Goal: Task Accomplishment & Management: Manage account settings

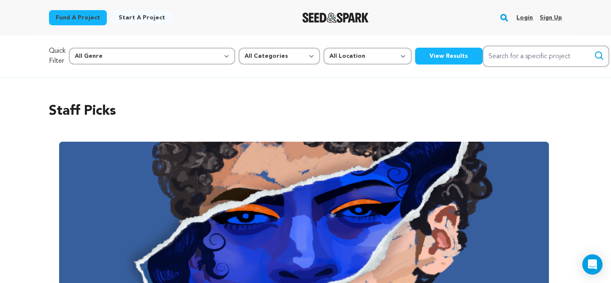
click at [527, 18] on link "Login" at bounding box center [525, 18] width 16 height 14
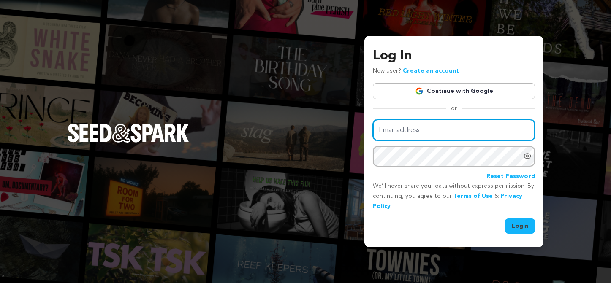
type input "[EMAIL_ADDRESS][DOMAIN_NAME]"
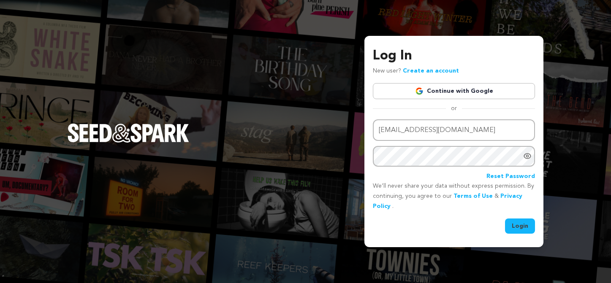
click at [525, 227] on button "Login" at bounding box center [520, 226] width 30 height 15
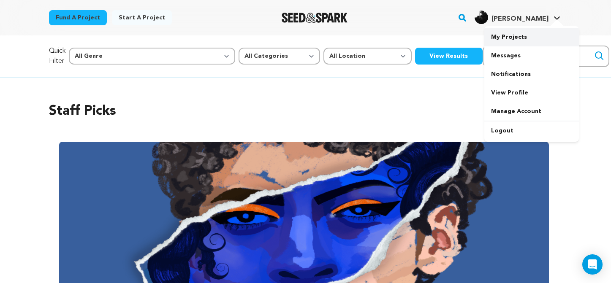
click at [533, 41] on link "My Projects" at bounding box center [532, 37] width 95 height 19
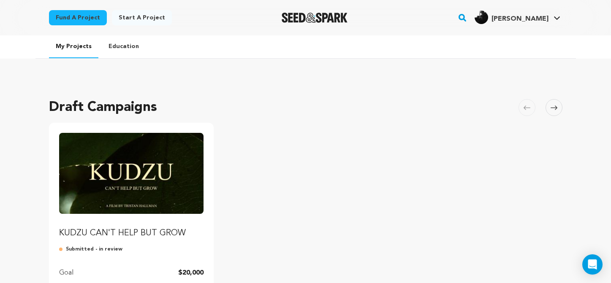
scroll to position [90, 0]
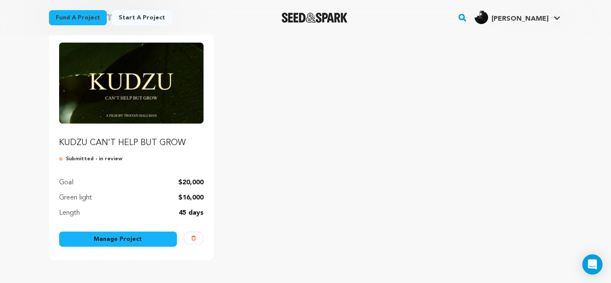
click at [115, 239] on link "Manage Project" at bounding box center [118, 239] width 118 height 15
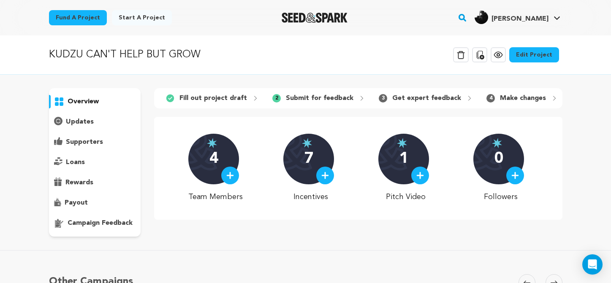
click at [107, 221] on p "campaign feedback" at bounding box center [100, 223] width 65 height 10
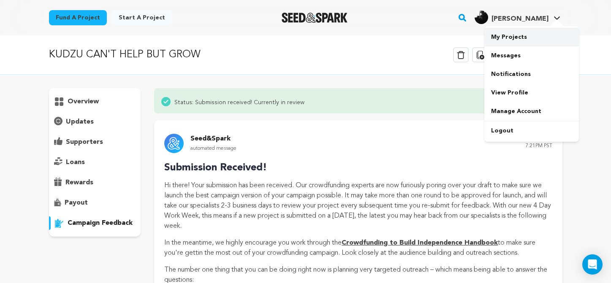
click at [534, 37] on link "My Projects" at bounding box center [532, 37] width 95 height 19
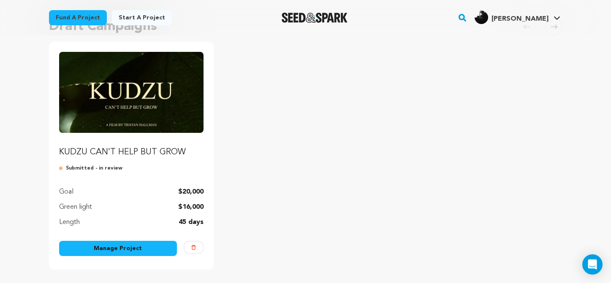
scroll to position [97, 0]
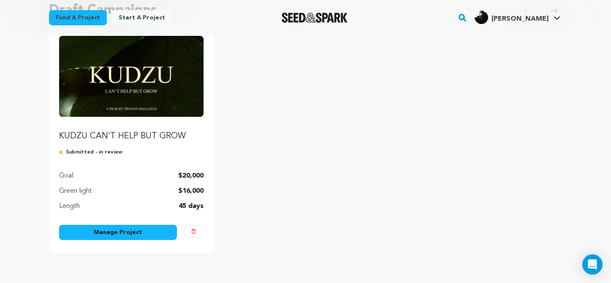
click at [157, 111] on img "Fund KUDZU CAN'T HELP BUT GROW" at bounding box center [131, 76] width 145 height 81
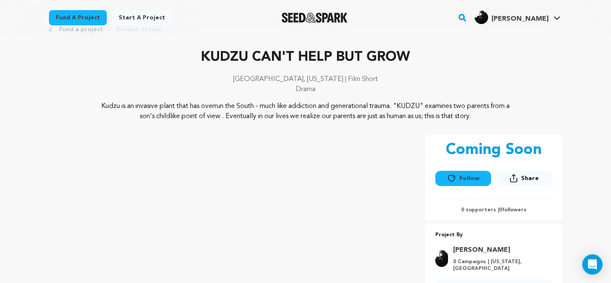
scroll to position [11, 0]
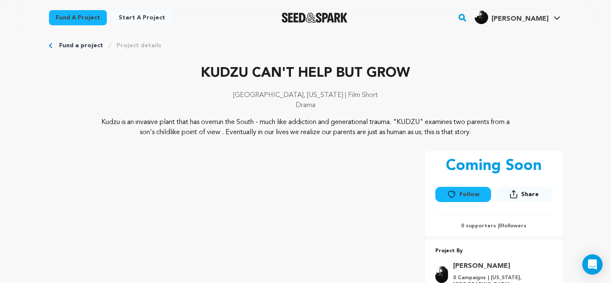
drag, startPoint x: 501, startPoint y: 137, endPoint x: 106, endPoint y: 118, distance: 396.2
click at [106, 118] on p "Kudzu is an invasive plant that has overrun the South - much like addiction and…" at bounding box center [305, 127] width 411 height 20
copy p "Kudzu is an invasive plant that has overrun the South - much like addiction and…"
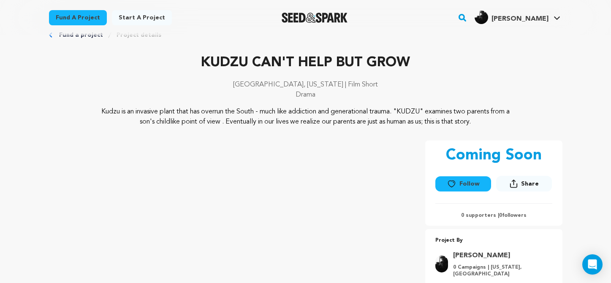
scroll to position [0, 0]
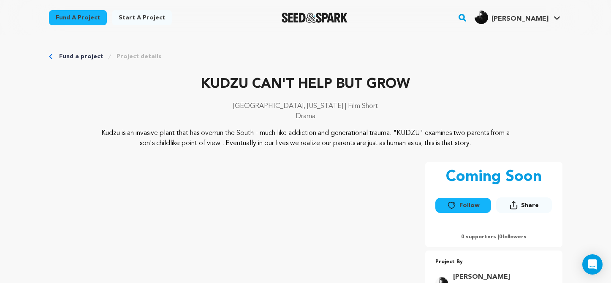
click at [423, 110] on p "[GEOGRAPHIC_DATA], [US_STATE] | Film Short" at bounding box center [306, 106] width 514 height 10
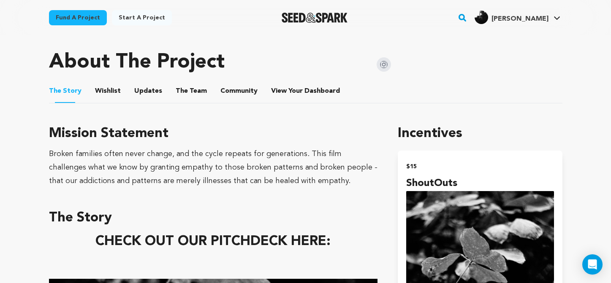
scroll to position [348, 0]
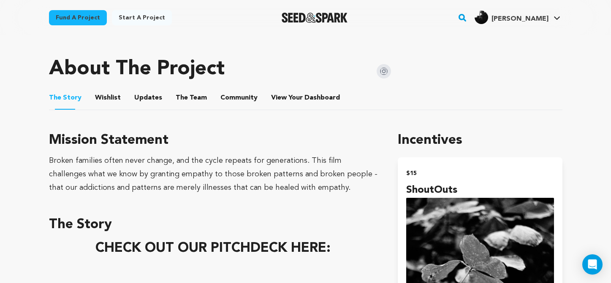
click at [381, 74] on img at bounding box center [384, 71] width 14 height 14
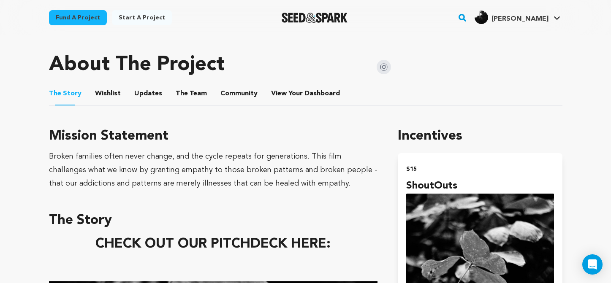
scroll to position [337, 0]
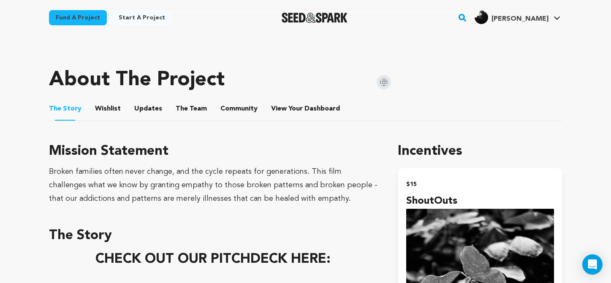
click at [379, 85] on img at bounding box center [384, 82] width 14 height 14
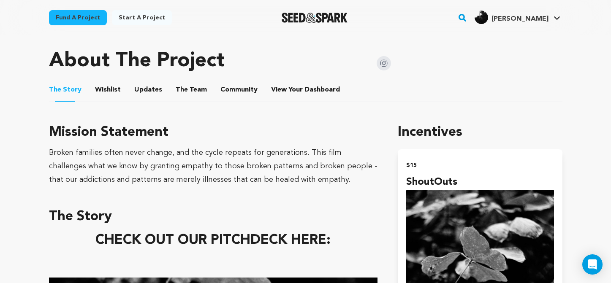
scroll to position [344, 0]
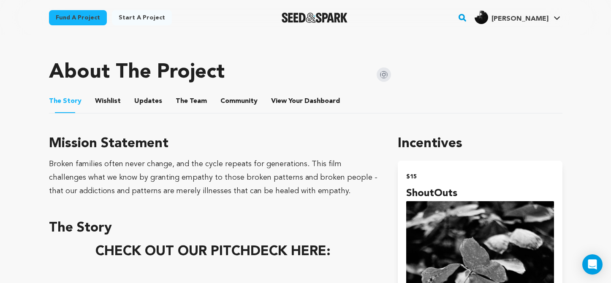
click at [188, 96] on button "The Team" at bounding box center [191, 103] width 20 height 20
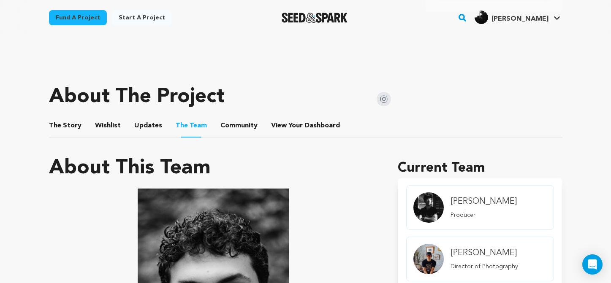
scroll to position [319, 0]
click at [143, 128] on button "Updates" at bounding box center [148, 128] width 20 height 20
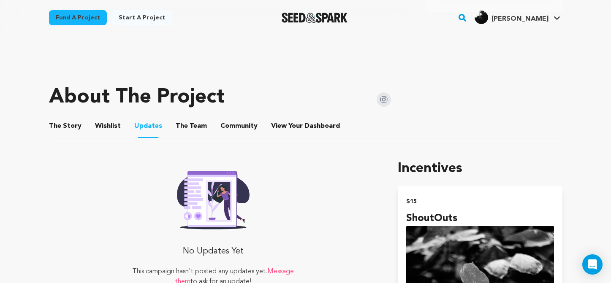
click at [229, 128] on button "Community" at bounding box center [239, 128] width 20 height 20
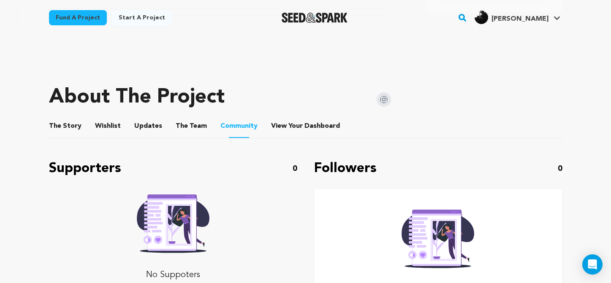
click at [110, 123] on button "Wishlist" at bounding box center [108, 128] width 20 height 20
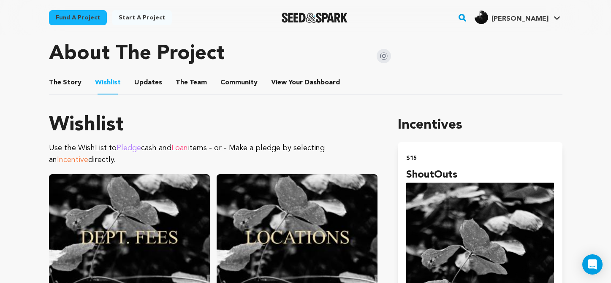
scroll to position [361, 0]
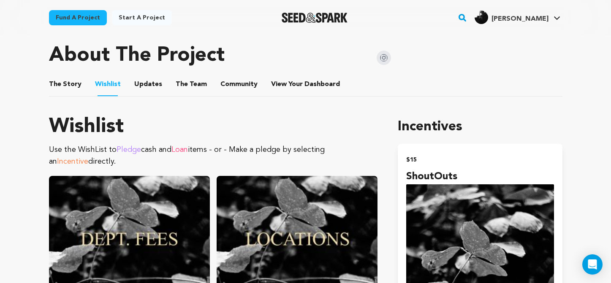
click at [149, 90] on button "Updates" at bounding box center [148, 86] width 20 height 20
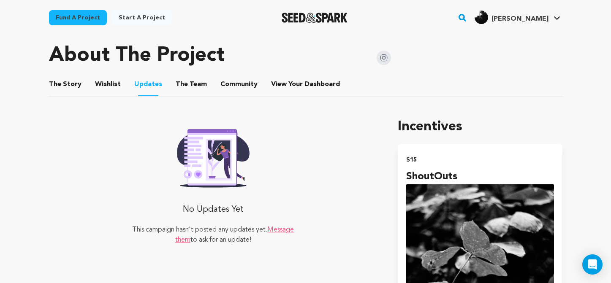
click at [66, 84] on button "The Story" at bounding box center [65, 86] width 20 height 20
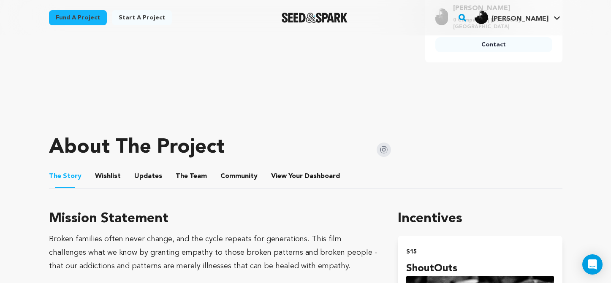
scroll to position [272, 0]
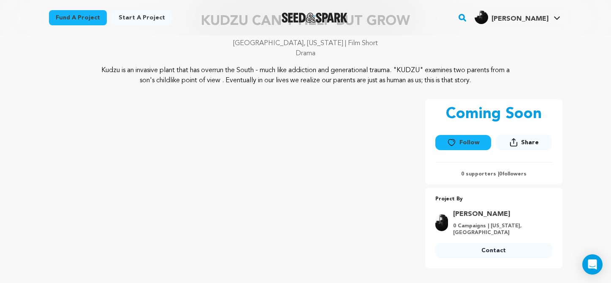
scroll to position [0, 0]
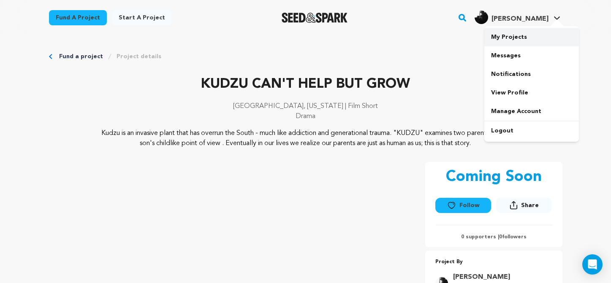
click at [526, 38] on link "My Projects" at bounding box center [532, 37] width 95 height 19
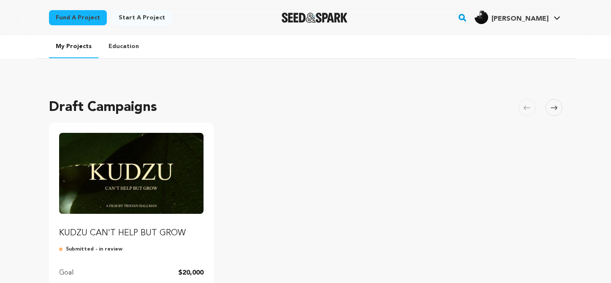
scroll to position [130, 0]
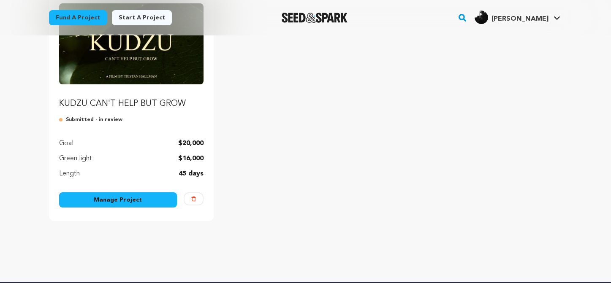
click at [122, 201] on link "Manage Project" at bounding box center [118, 200] width 118 height 15
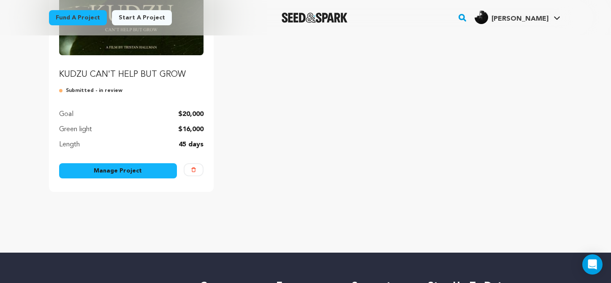
scroll to position [159, 0]
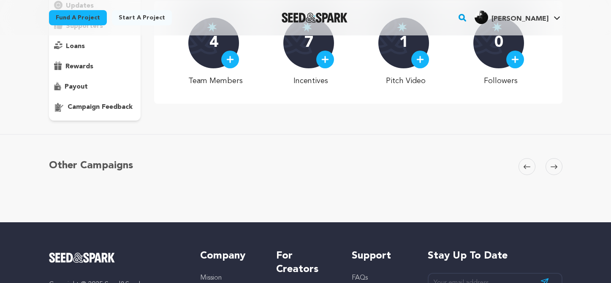
scroll to position [116, 0]
click at [79, 110] on p "campaign feedback" at bounding box center [100, 107] width 65 height 10
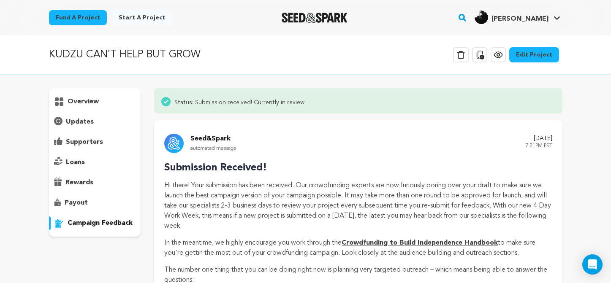
click at [403, 51] on div "KUDZU CAN'T HELP BUT GROW Delete Campaign Copy public preview link View project…" at bounding box center [306, 55] width 514 height 22
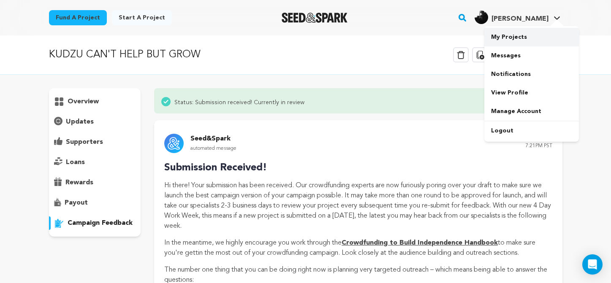
click at [522, 39] on link "My Projects" at bounding box center [532, 37] width 95 height 19
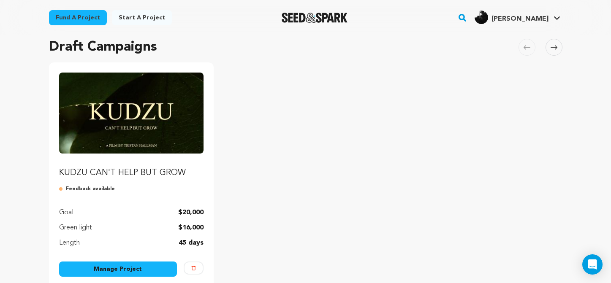
scroll to position [64, 0]
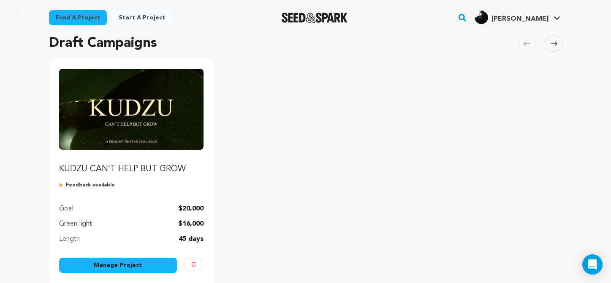
click at [155, 171] on p "KUDZU CAN'T HELP BUT GROW" at bounding box center [131, 169] width 145 height 12
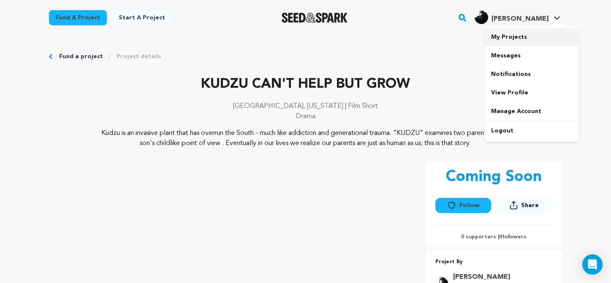
click at [516, 41] on link "My Projects" at bounding box center [532, 37] width 95 height 19
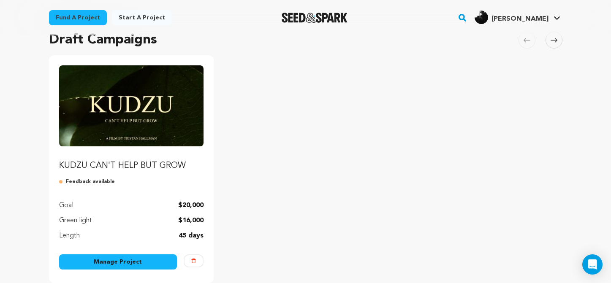
scroll to position [88, 0]
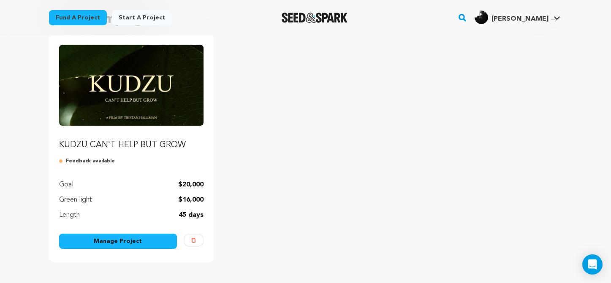
click at [139, 241] on link "Manage Project" at bounding box center [118, 241] width 118 height 15
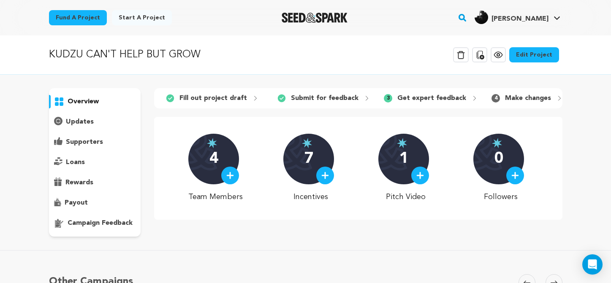
scroll to position [77, 0]
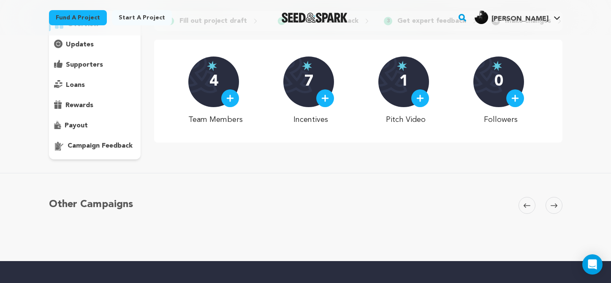
click at [85, 147] on p "campaign feedback" at bounding box center [100, 146] width 65 height 10
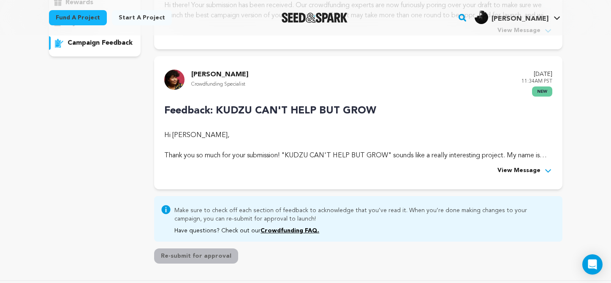
scroll to position [181, 0]
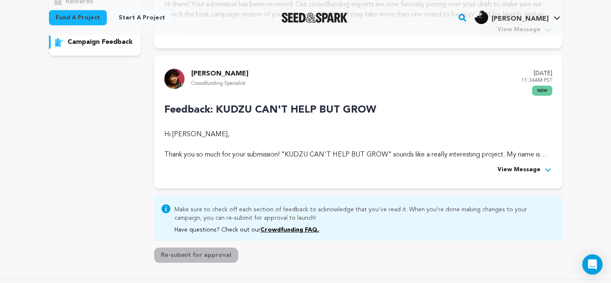
click at [547, 169] on icon at bounding box center [548, 170] width 8 height 8
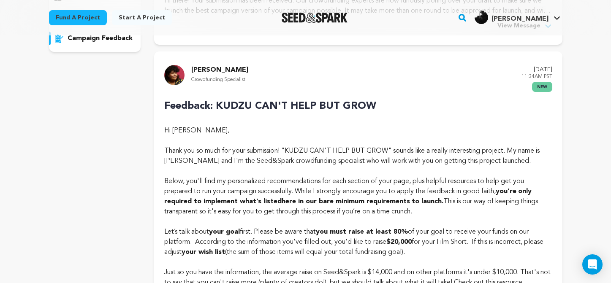
scroll to position [184, 0]
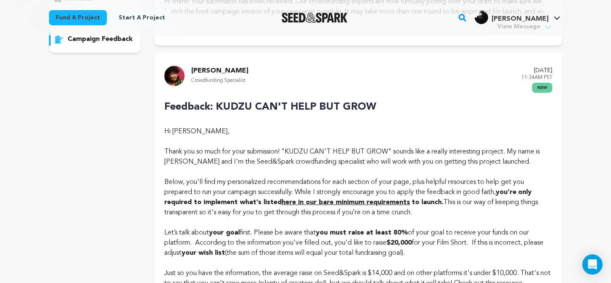
click at [216, 111] on p "Feedback: KUDZU CAN'T HELP BUT GROW" at bounding box center [358, 107] width 388 height 15
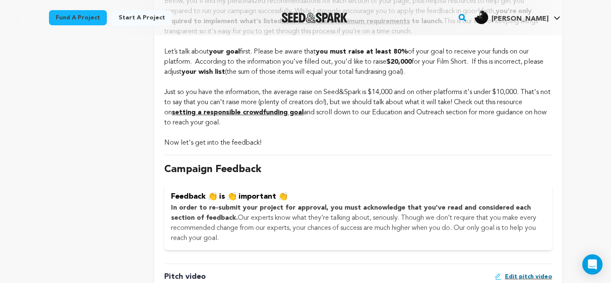
scroll to position [366, 0]
click at [234, 235] on p "In order to re-submit your project for approval, you must acknowledge that you’…" at bounding box center [358, 223] width 374 height 41
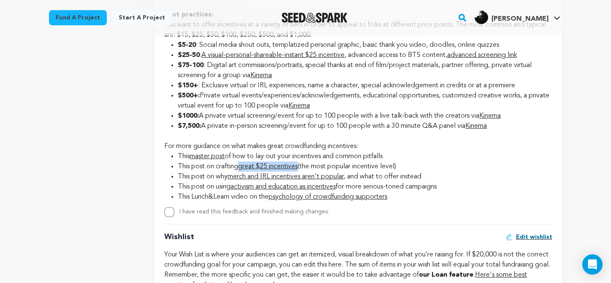
scroll to position [1226, 0]
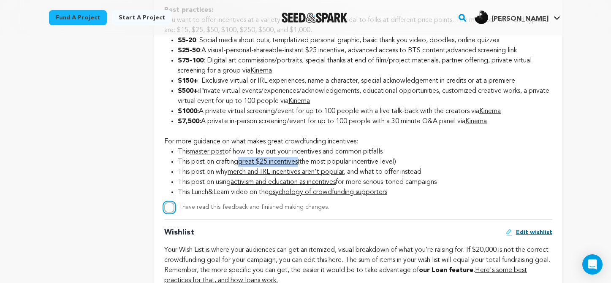
click at [172, 207] on input "I have read this feedback and finished making changes." at bounding box center [169, 208] width 10 height 10
checkbox input "true"
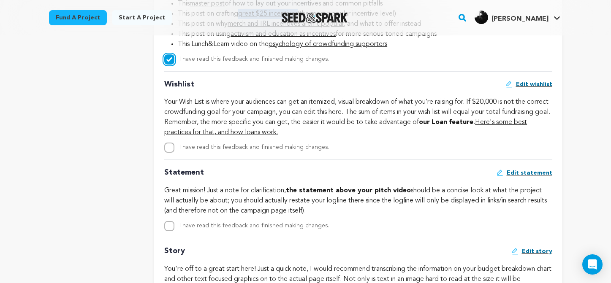
scroll to position [1390, 0]
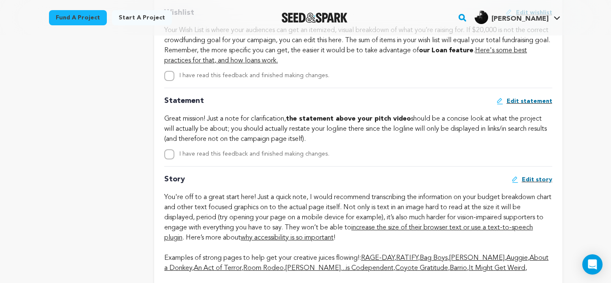
scroll to position [1447, 0]
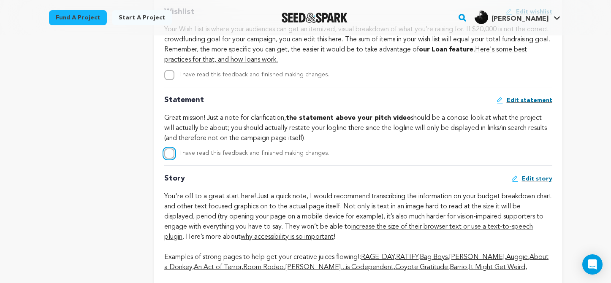
click at [166, 155] on input "I have read this feedback and finished making changes." at bounding box center [169, 154] width 10 height 10
checkbox input "true"
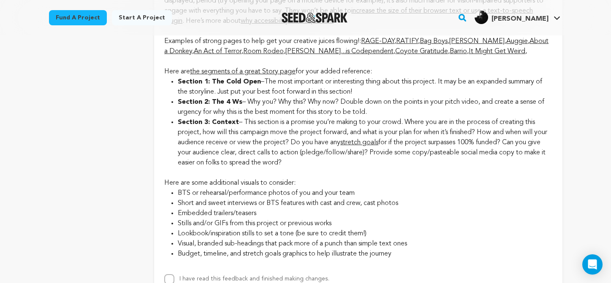
scroll to position [1650, 0]
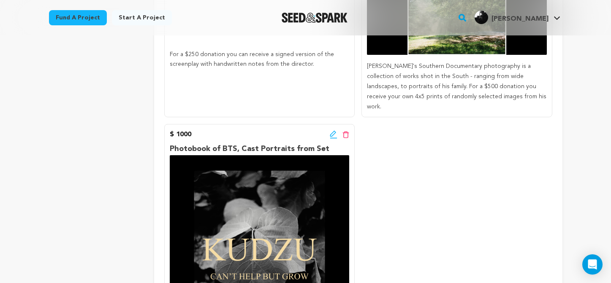
scroll to position [1047, 0]
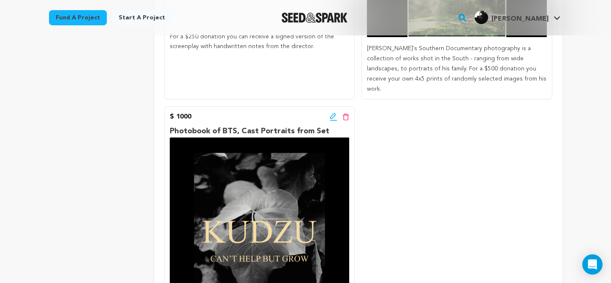
click at [335, 106] on div "$ 1000 Edit incentive button Delete incentive button Photobook of BTS, Cast Por…" at bounding box center [259, 270] width 191 height 328
drag, startPoint x: 335, startPoint y: 99, endPoint x: 331, endPoint y: 97, distance: 4.3
click at [335, 112] on div "Edit incentive button Delete incentive button" at bounding box center [339, 117] width 19 height 10
click at [330, 113] on icon at bounding box center [334, 117] width 8 height 8
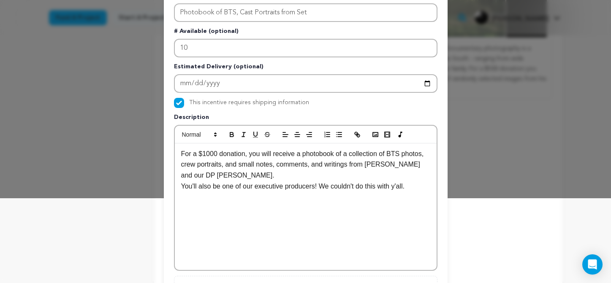
scroll to position [105, 0]
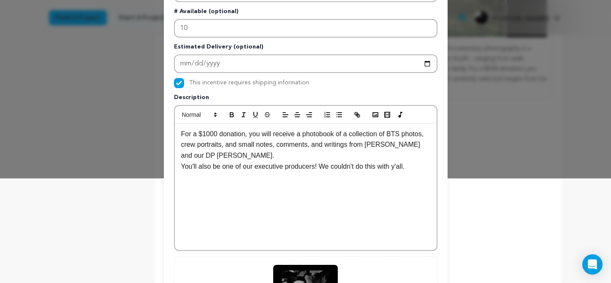
click at [324, 167] on p "You'll also be one of our executive producers! We couldn't do this with y'all." at bounding box center [305, 166] width 249 height 11
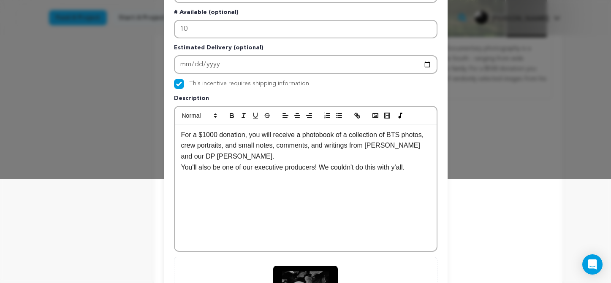
scroll to position [103, 0]
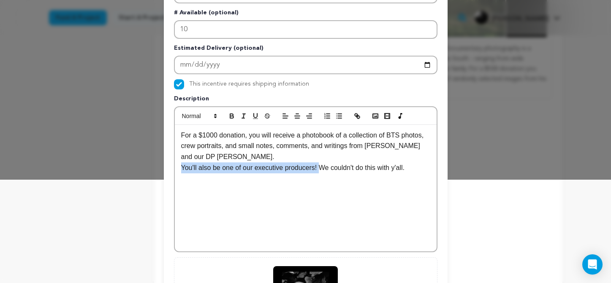
drag, startPoint x: 322, startPoint y: 167, endPoint x: 179, endPoint y: 168, distance: 143.2
click at [179, 168] on div "For a $1000 donation, you will receive a photobook of a collection of BTS photo…" at bounding box center [306, 188] width 262 height 127
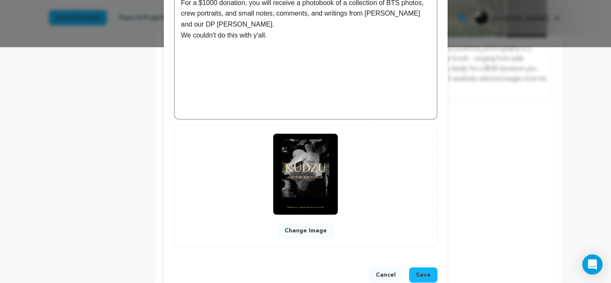
scroll to position [256, 0]
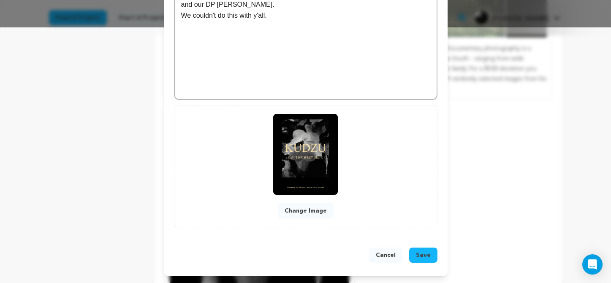
click at [430, 256] on span "Save" at bounding box center [423, 255] width 15 height 8
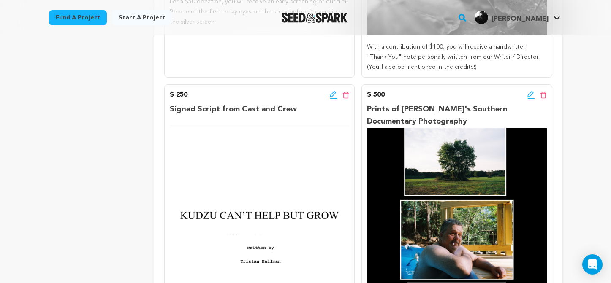
scroll to position [726, 0]
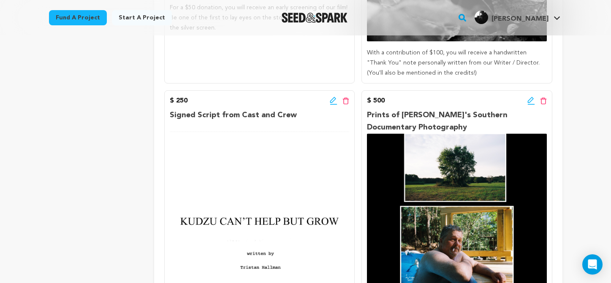
click at [331, 96] on div "Edit incentive button Delete incentive button" at bounding box center [339, 101] width 19 height 10
click at [330, 97] on icon at bounding box center [333, 100] width 6 height 6
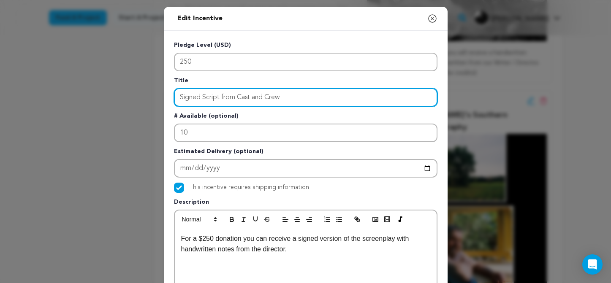
drag, startPoint x: 299, startPoint y: 96, endPoint x: 148, endPoint y: 96, distance: 151.7
click at [148, 96] on div "Edit Incentive Close modal Pledge Level (USD) 250 Title Signed Script from Cast…" at bounding box center [305, 269] width 611 height 539
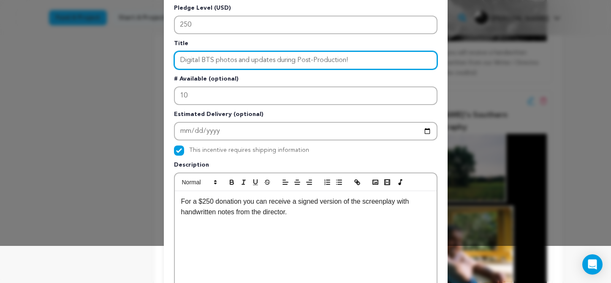
scroll to position [49, 0]
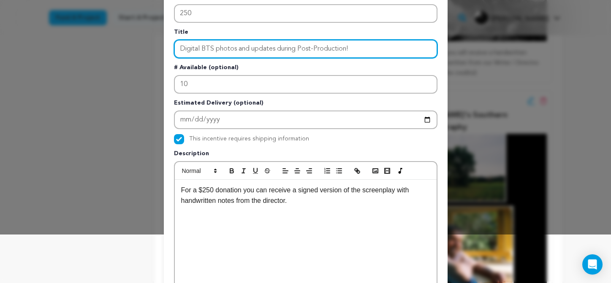
type input "Digital BTS photos and updates during Post-Production!"
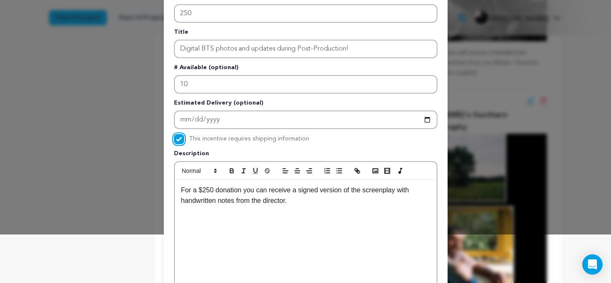
click at [183, 137] on input "This incentive requires shipping information" at bounding box center [179, 139] width 10 height 10
checkbox input "false"
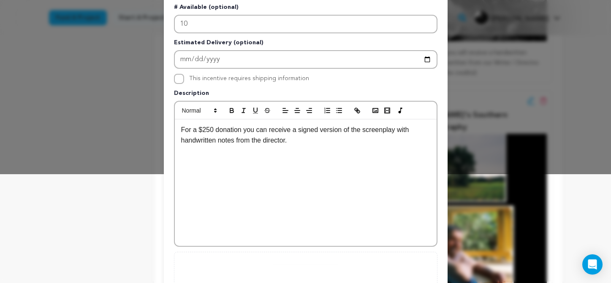
click at [314, 144] on p "For a $250 donation you can receive a signed version of the screenplay with han…" at bounding box center [305, 136] width 249 height 22
drag, startPoint x: 321, startPoint y: 143, endPoint x: 259, endPoint y: 133, distance: 62.4
click at [259, 133] on p "For a $250 donation you can receive a signed version of the screenplay with han…" at bounding box center [305, 136] width 249 height 22
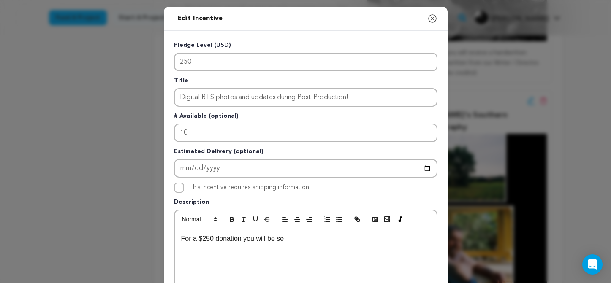
scroll to position [25, 0]
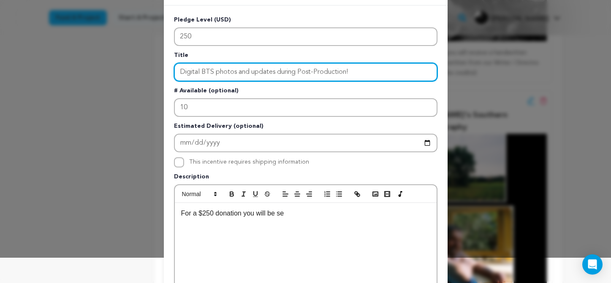
click at [368, 72] on input "Digital BTS photos and updates during Post-Production!" at bounding box center [306, 72] width 264 height 19
drag, startPoint x: 365, startPoint y: 70, endPoint x: 240, endPoint y: 71, distance: 125.0
click at [240, 71] on input "Digital BTS photos and updates during Post-Production!" at bounding box center [306, 72] width 264 height 19
type input "Digital BTS photos + Personal Updates on Post-Production"
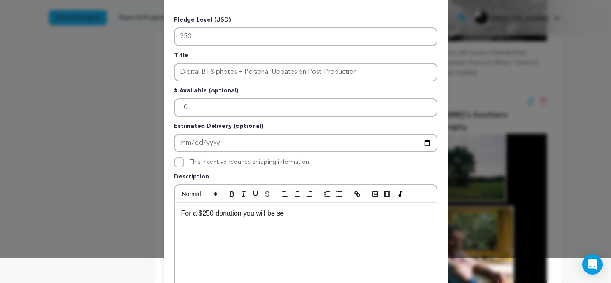
click at [293, 219] on p "For a $250 donation you will be se" at bounding box center [305, 213] width 249 height 11
click at [281, 217] on p "For a $250 donation you will be se" at bounding box center [305, 213] width 249 height 11
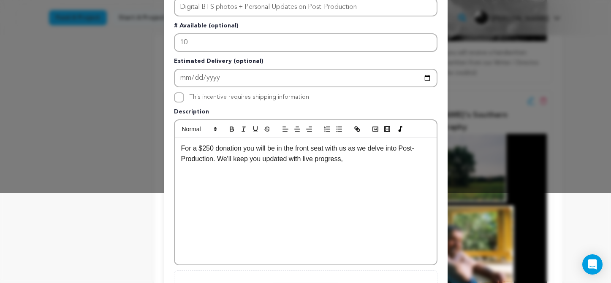
scroll to position [91, 0]
click at [205, 169] on p "For a $250 donation you will be in the front seat with us as we delve into Post…" at bounding box center [305, 159] width 249 height 33
click at [249, 168] on p "For a $250 donation you will be in the front seat with us as we delve into Post…" at bounding box center [305, 159] width 249 height 33
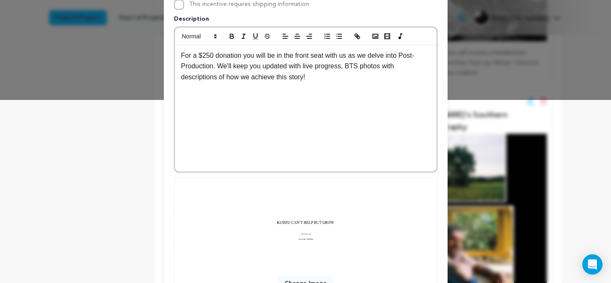
scroll to position [256, 0]
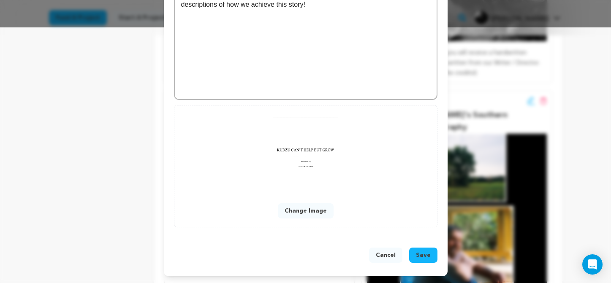
click at [427, 256] on span "Save" at bounding box center [423, 255] width 15 height 8
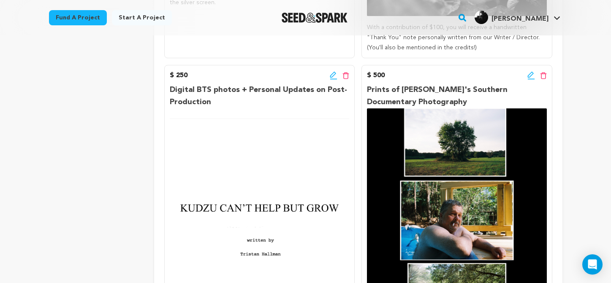
scroll to position [738, 0]
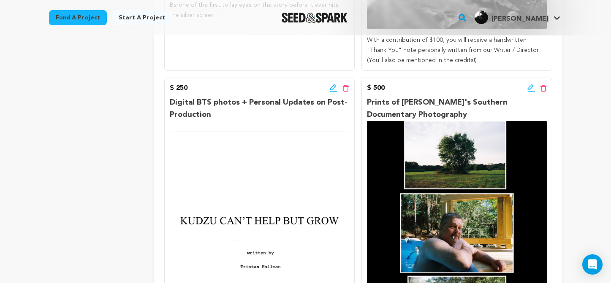
click at [528, 84] on icon at bounding box center [532, 88] width 8 height 8
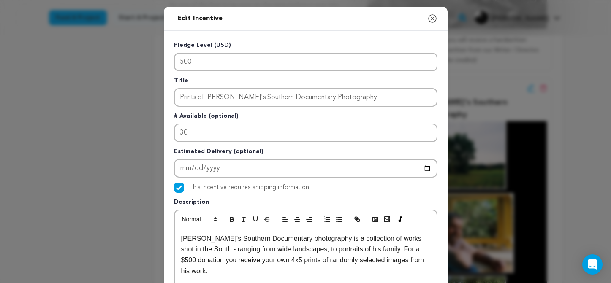
click at [430, 19] on icon "button" at bounding box center [432, 19] width 10 height 10
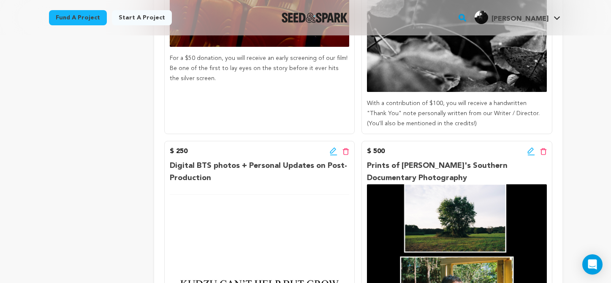
scroll to position [675, 0]
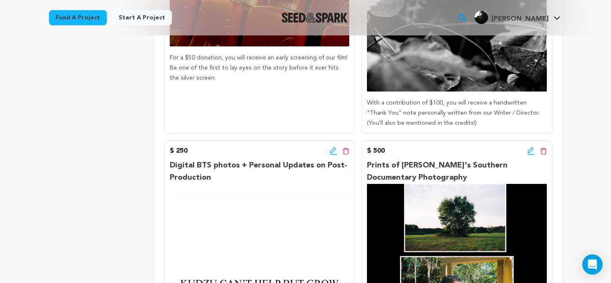
click at [333, 147] on icon at bounding box center [334, 151] width 8 height 8
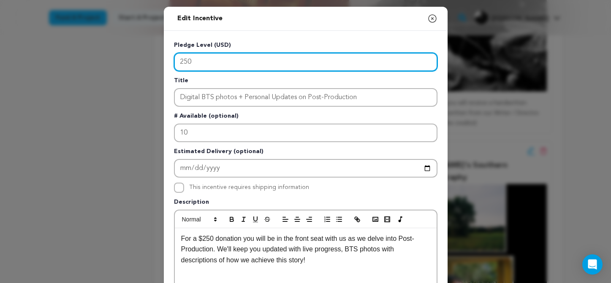
click at [234, 65] on input "250" at bounding box center [306, 62] width 264 height 19
click at [188, 58] on input "250" at bounding box center [306, 62] width 264 height 19
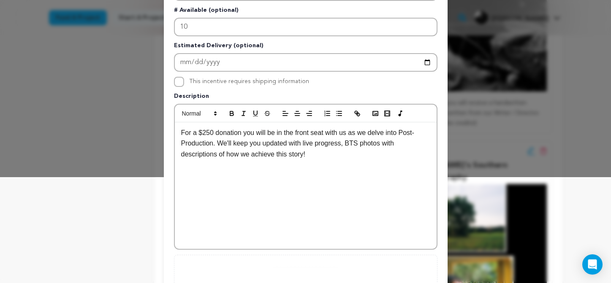
scroll to position [191, 0]
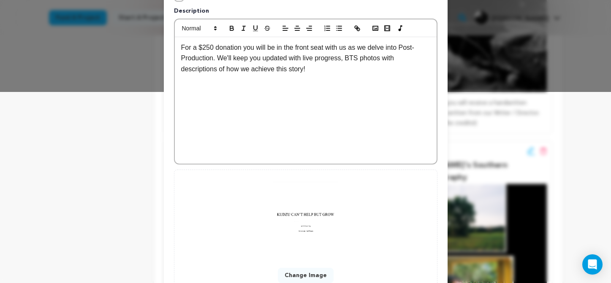
type input "150"
click at [205, 46] on p "For a $250 donation you will be in the front seat with us as we delve into Post…" at bounding box center [305, 58] width 249 height 33
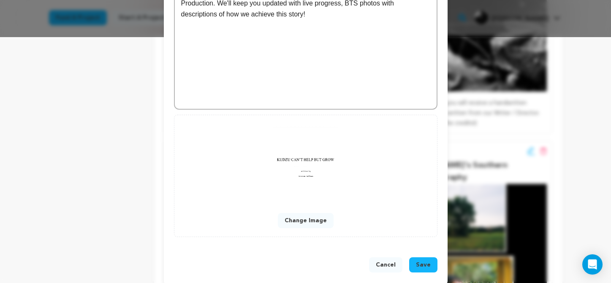
scroll to position [255, 0]
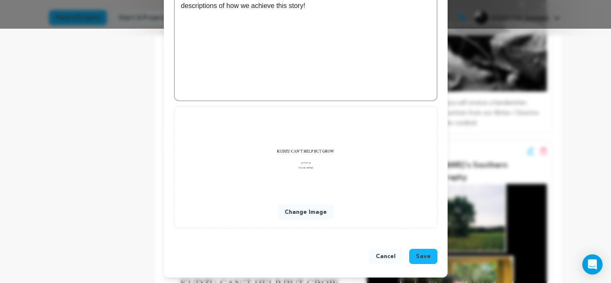
click at [424, 257] on span "Save" at bounding box center [423, 257] width 15 height 8
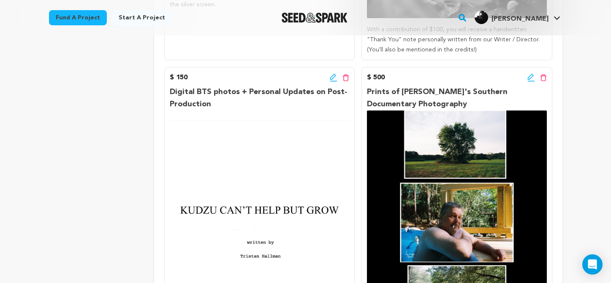
scroll to position [748, 0]
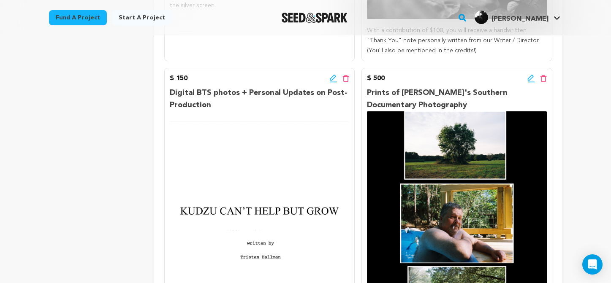
click at [529, 74] on icon at bounding box center [532, 78] width 8 height 8
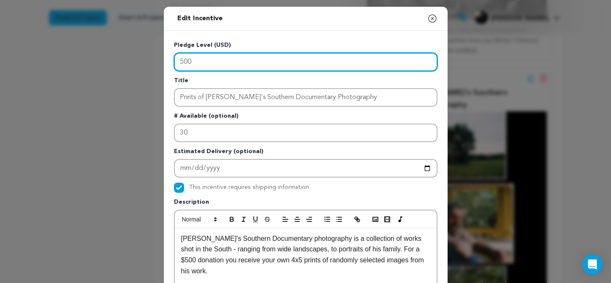
click at [240, 64] on input "500" at bounding box center [306, 62] width 264 height 19
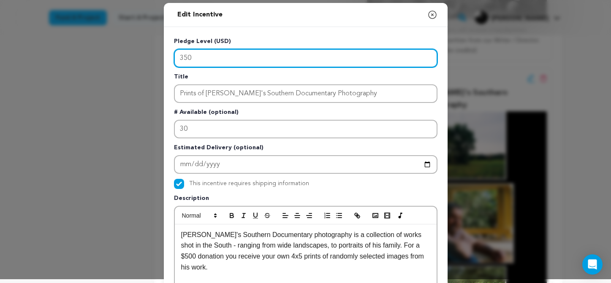
scroll to position [0, 0]
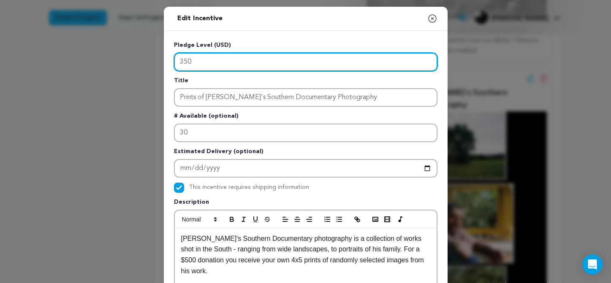
click at [201, 62] on input "350" at bounding box center [306, 62] width 264 height 19
click at [189, 61] on input "350" at bounding box center [306, 62] width 264 height 19
type input "500"
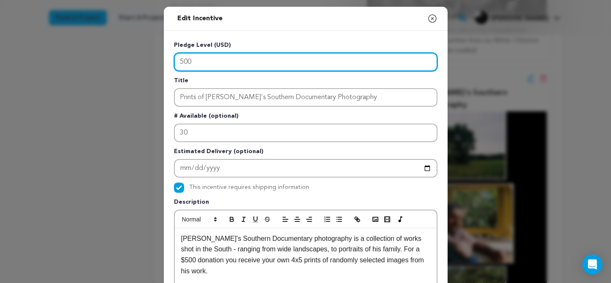
scroll to position [256, 0]
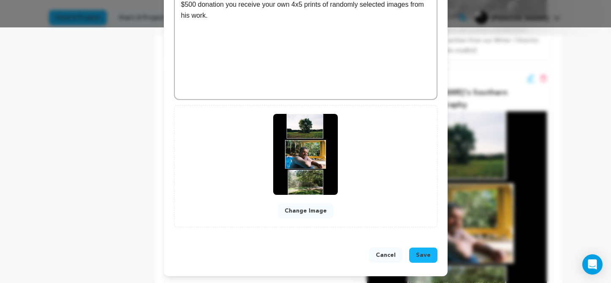
click at [417, 258] on span "Save" at bounding box center [423, 255] width 15 height 8
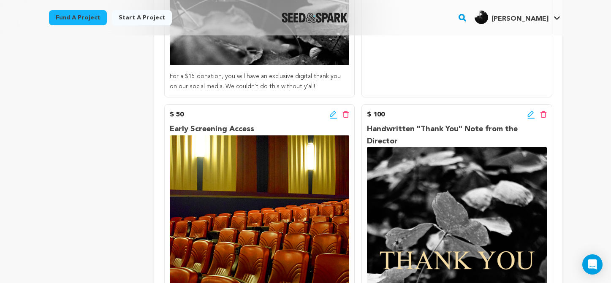
scroll to position [401, 0]
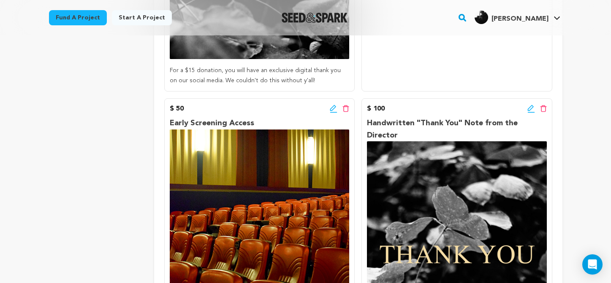
click at [346, 110] on icon at bounding box center [346, 108] width 7 height 7
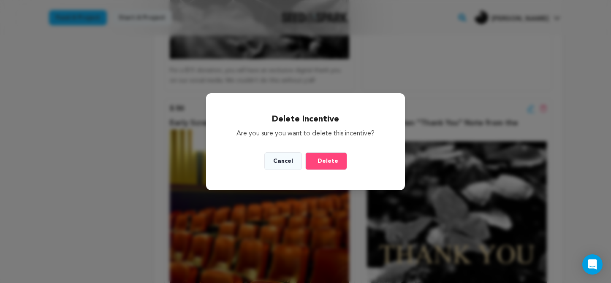
click at [318, 163] on span "Delete" at bounding box center [328, 161] width 21 height 8
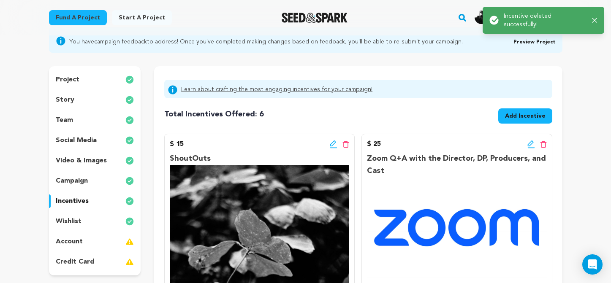
scroll to position [71, 0]
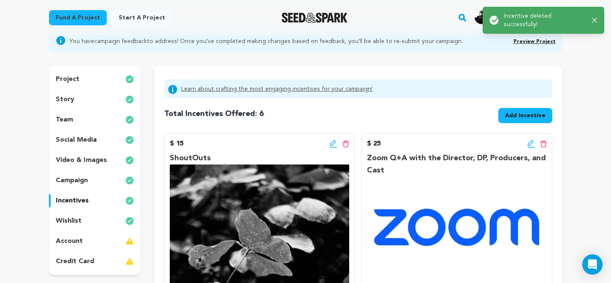
click at [528, 142] on icon at bounding box center [532, 144] width 8 height 8
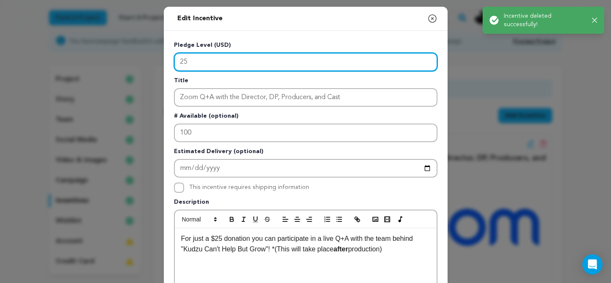
click at [225, 62] on input "25" at bounding box center [306, 62] width 264 height 19
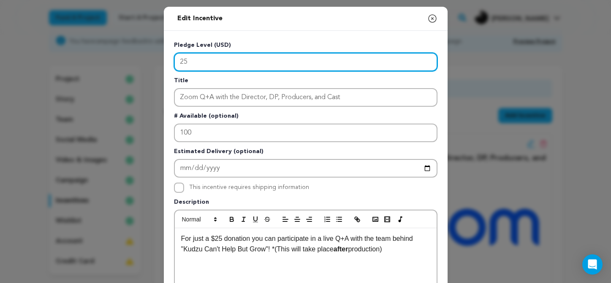
type input "2"
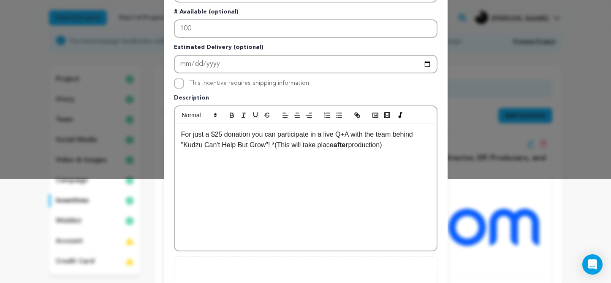
scroll to position [106, 0]
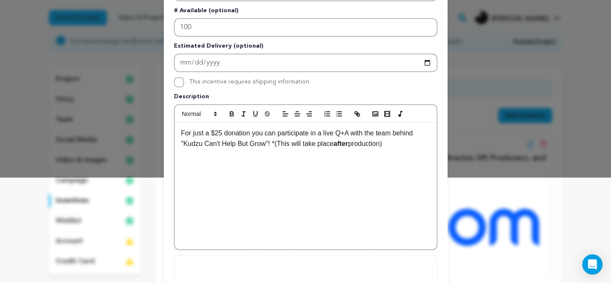
type input "50"
click at [221, 135] on p "For just a $25 donation you can participate in a live Q+A with the team behind …" at bounding box center [305, 139] width 249 height 22
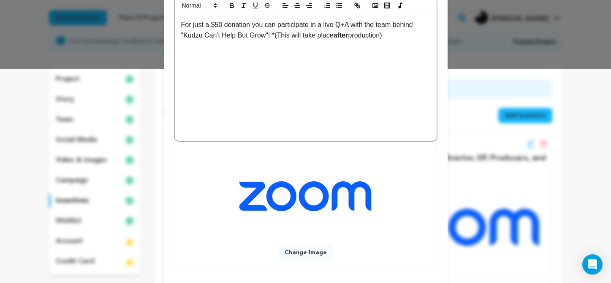
scroll to position [256, 0]
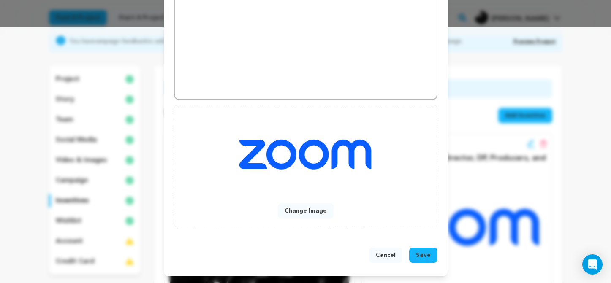
click at [425, 257] on span "Save" at bounding box center [423, 255] width 15 height 8
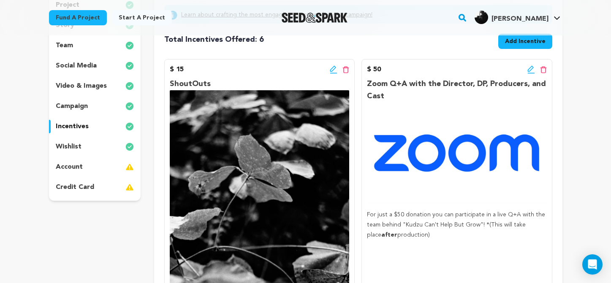
scroll to position [130, 0]
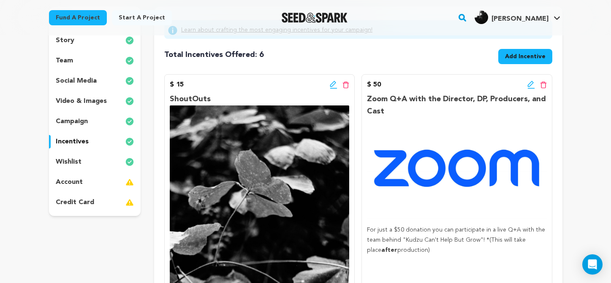
click at [539, 54] on span "Add Incentive" at bounding box center [525, 56] width 41 height 8
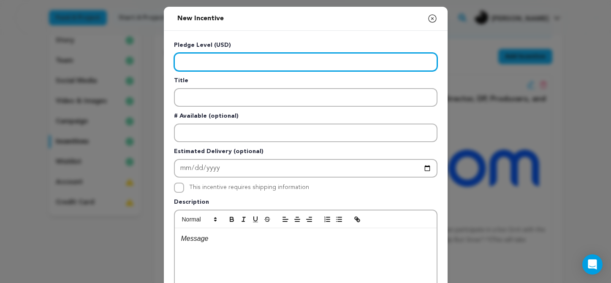
click at [223, 61] on input "Enter level" at bounding box center [306, 62] width 264 height 19
type input "25"
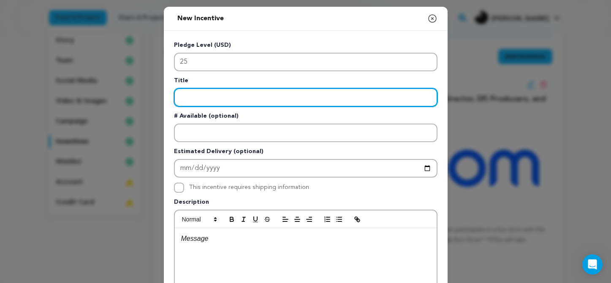
click at [224, 93] on input "Enter title" at bounding box center [306, 97] width 264 height 19
type input "Family "Red Beans and Rice" Recipe"
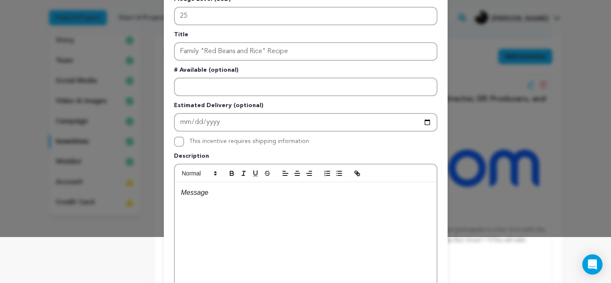
scroll to position [51, 0]
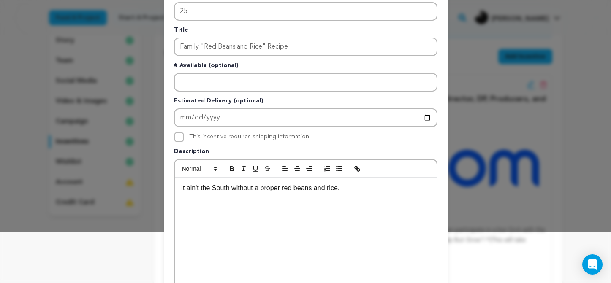
click at [248, 188] on p "It ain't the South without a proper red beans and rice." at bounding box center [305, 188] width 249 height 11
click at [366, 189] on p "It ain't the South if you don't got a proper red beans and rice." at bounding box center [305, 188] width 249 height 11
drag, startPoint x: 392, startPoint y: 190, endPoint x: 411, endPoint y: 196, distance: 19.5
click at [394, 190] on p "It ain't the South if you don't got a proper red beans and rice recipe." at bounding box center [305, 188] width 249 height 11
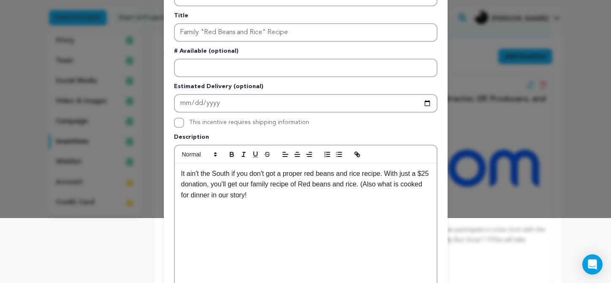
scroll to position [57, 0]
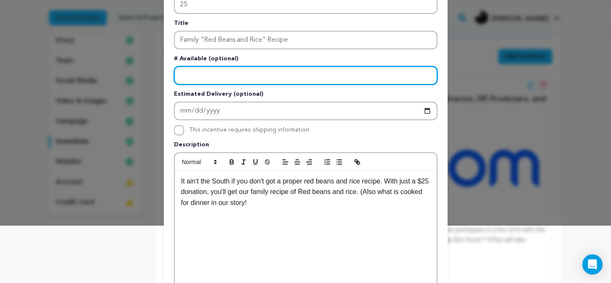
click at [221, 76] on input "Enter number available" at bounding box center [306, 75] width 264 height 19
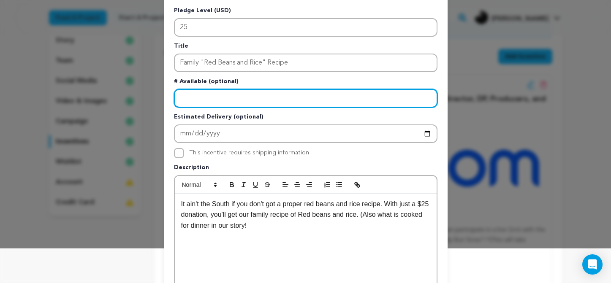
scroll to position [30, 0]
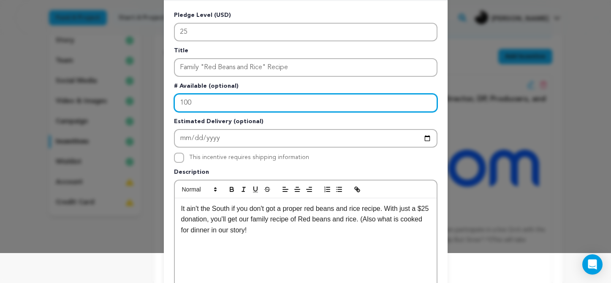
type input "100"
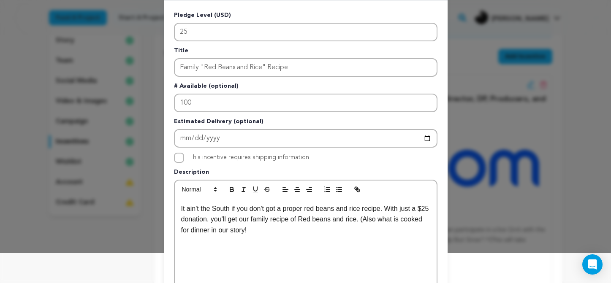
click at [349, 166] on div "Pledge Level (USD) 25 Title Family "Red Beans and Rice" Recipe # Available (opt…" at bounding box center [306, 189] width 264 height 357
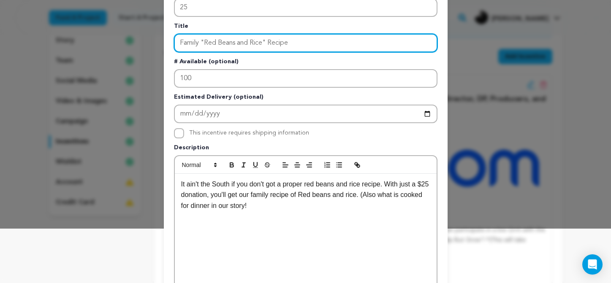
click at [299, 41] on input "Family "Red Beans and Rice" Recipe" at bounding box center [306, 43] width 264 height 19
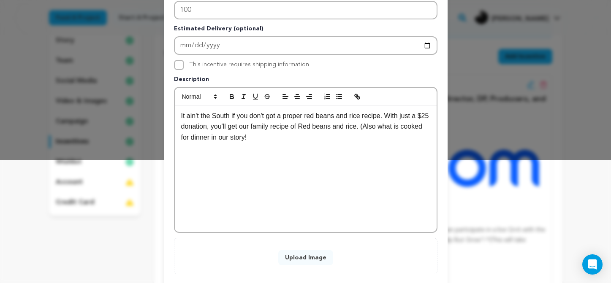
scroll to position [141, 0]
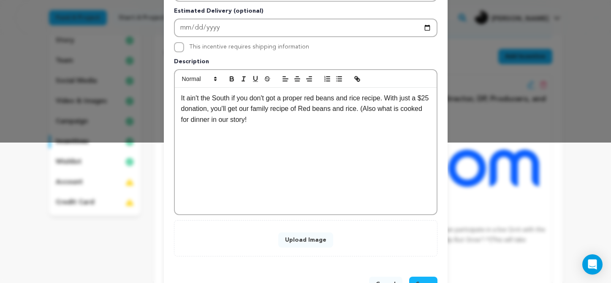
type input "Family "Red Beans and Rice" Recipe (DIGITAL)"
click at [285, 120] on p "It ain't the South if you don't got a proper red beans and rice recipe. With ju…" at bounding box center [305, 109] width 249 height 33
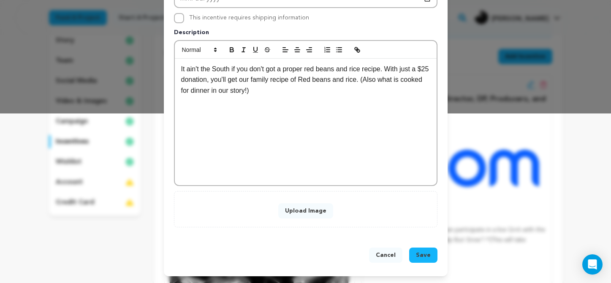
click at [346, 210] on div "Upload Image" at bounding box center [306, 209] width 246 height 19
click at [306, 212] on button "Upload Image" at bounding box center [305, 211] width 55 height 15
click at [289, 207] on button "Upload Image" at bounding box center [305, 211] width 55 height 15
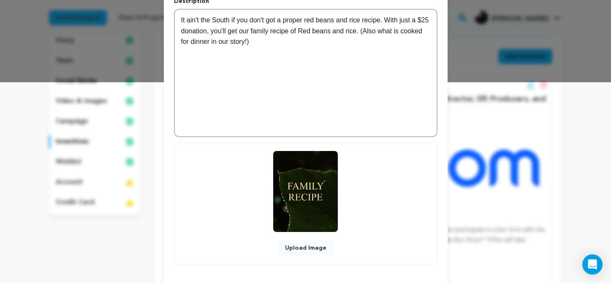
scroll to position [238, 0]
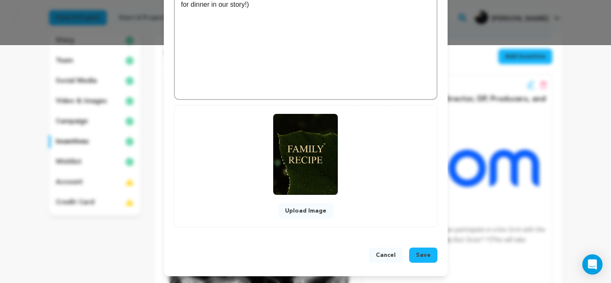
click at [434, 245] on div "Cancel Save" at bounding box center [306, 257] width 284 height 39
click at [427, 256] on span "Save" at bounding box center [423, 255] width 15 height 8
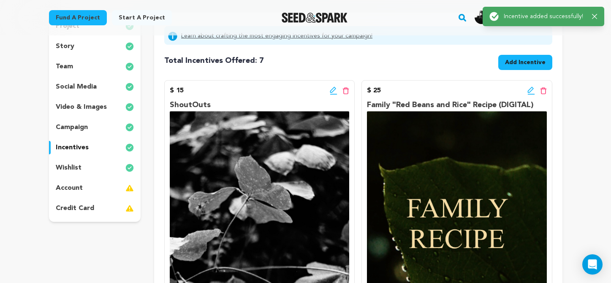
scroll to position [121, 0]
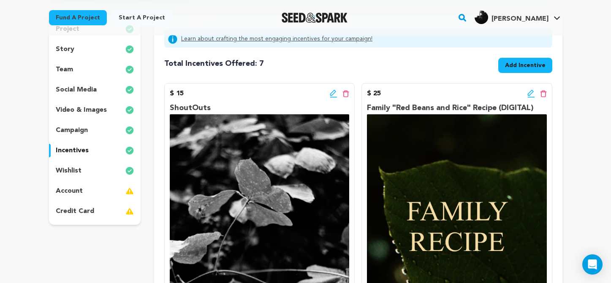
click at [530, 94] on icon at bounding box center [532, 94] width 8 height 8
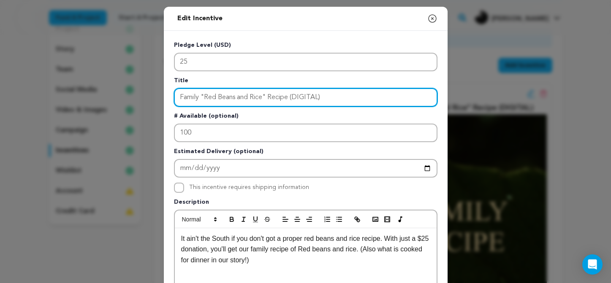
click at [202, 96] on input "Family "Red Beans and Rice" Recipe (DIGITAL)" at bounding box center [306, 97] width 264 height 19
click at [250, 95] on input ""Red Beans and Rice" Recipe (DIGITAL)" at bounding box center [306, 97] width 264 height 19
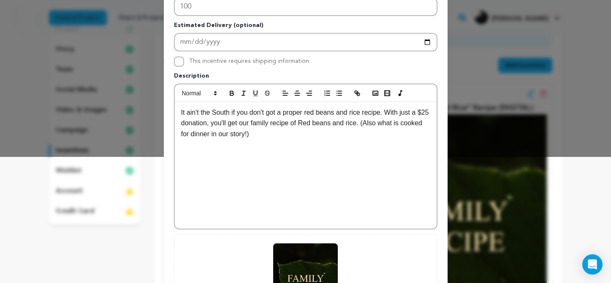
scroll to position [239, 0]
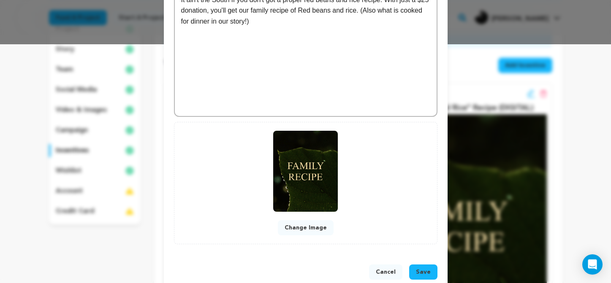
type input ""Red Beans and Rice" Family Recipe (DIGITAL)"
drag, startPoint x: 429, startPoint y: 275, endPoint x: 425, endPoint y: 272, distance: 4.7
click at [429, 275] on span "Save" at bounding box center [423, 272] width 15 height 8
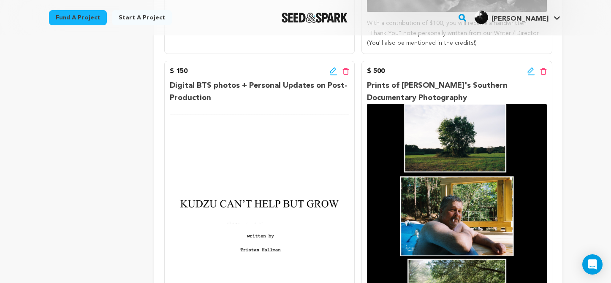
scroll to position [723, 0]
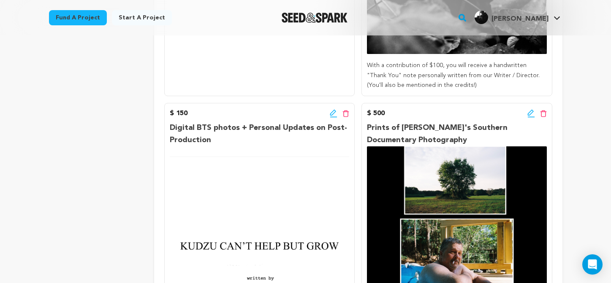
click at [331, 109] on icon at bounding box center [334, 113] width 8 height 8
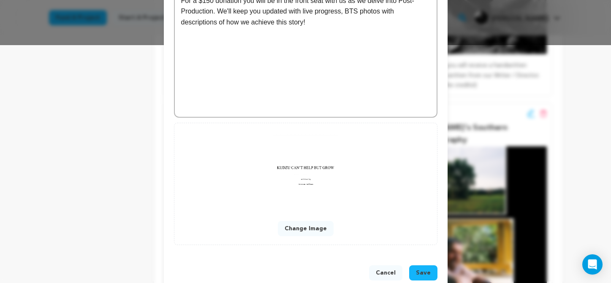
scroll to position [256, 0]
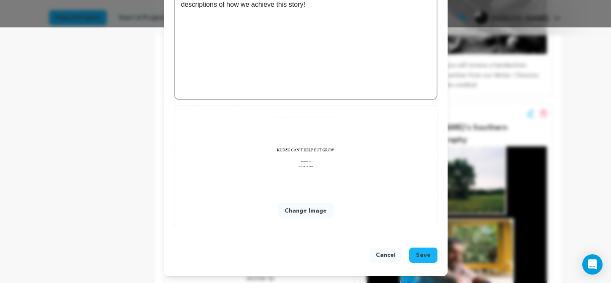
click at [316, 210] on button "Change Image" at bounding box center [306, 211] width 56 height 15
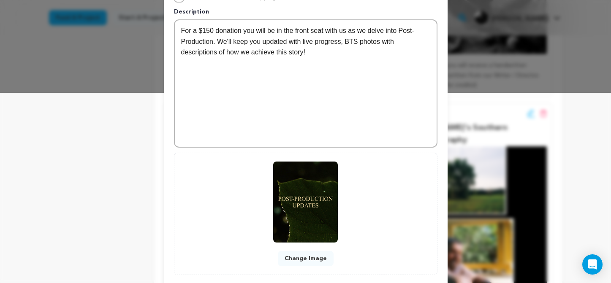
scroll to position [238, 0]
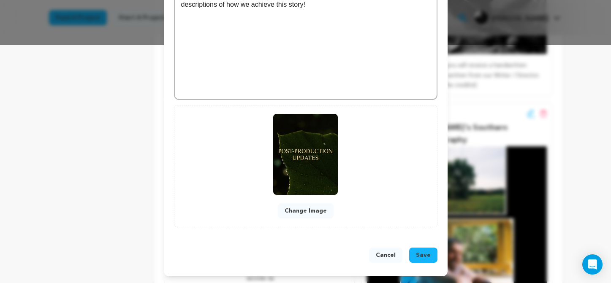
click at [425, 258] on span "Save" at bounding box center [423, 255] width 15 height 8
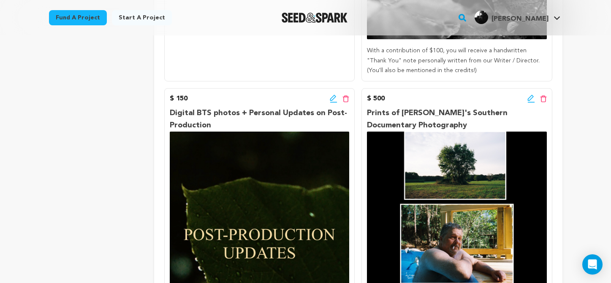
scroll to position [748, 0]
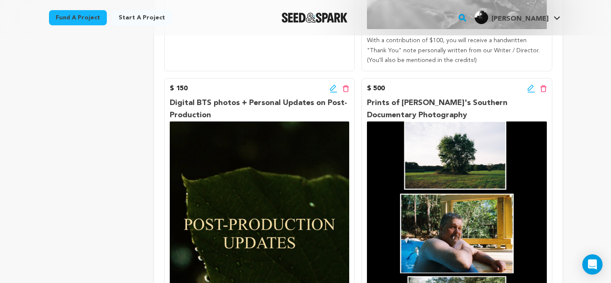
click at [335, 84] on icon at bounding box center [334, 88] width 8 height 8
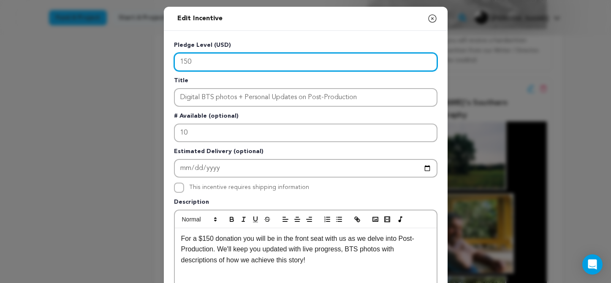
click at [191, 56] on input "150" at bounding box center [306, 62] width 264 height 19
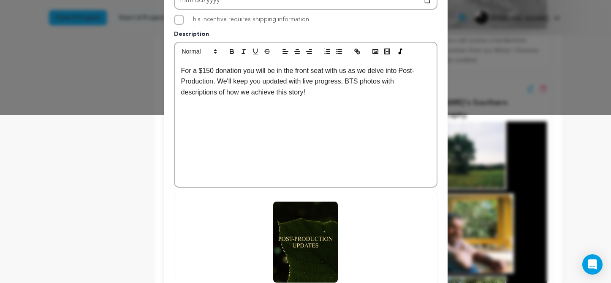
scroll to position [158, 0]
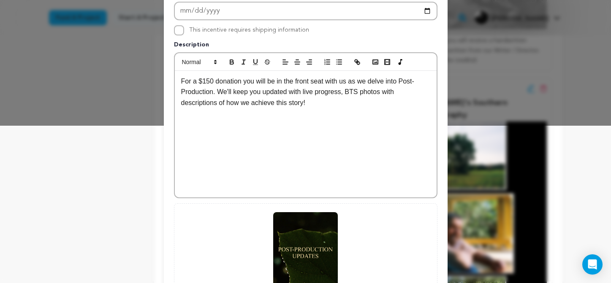
type input "250"
click at [207, 79] on p "For a $150 donation you will be in the front seat with us as we delve into Post…" at bounding box center [305, 92] width 249 height 33
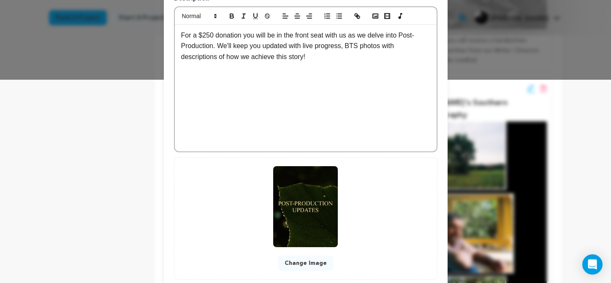
scroll to position [196, 0]
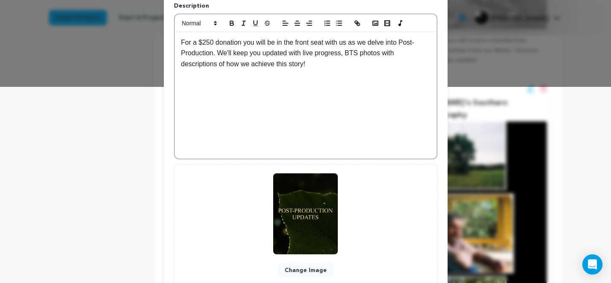
click at [321, 69] on p "For a $250 donation you will be in the front seat with us as we delve into Post…" at bounding box center [305, 53] width 249 height 33
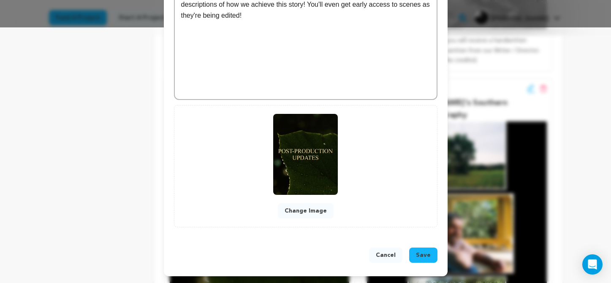
click at [427, 255] on span "Save" at bounding box center [423, 255] width 15 height 8
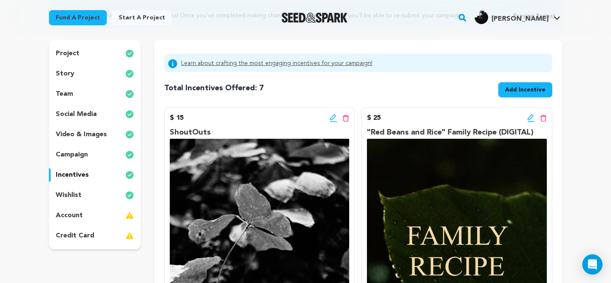
scroll to position [104, 0]
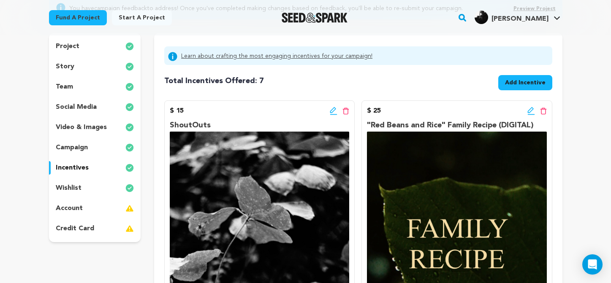
click at [76, 68] on div "story" at bounding box center [95, 67] width 92 height 14
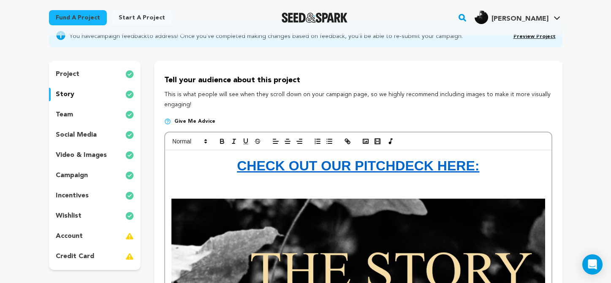
scroll to position [76, 0]
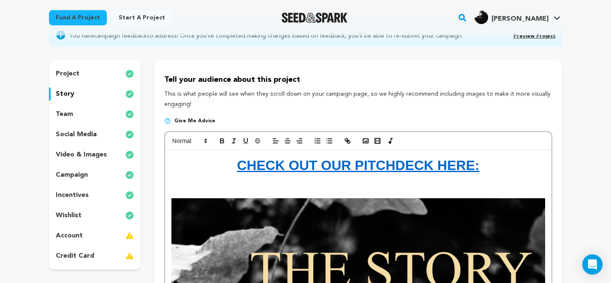
click at [93, 77] on div "project" at bounding box center [95, 74] width 92 height 14
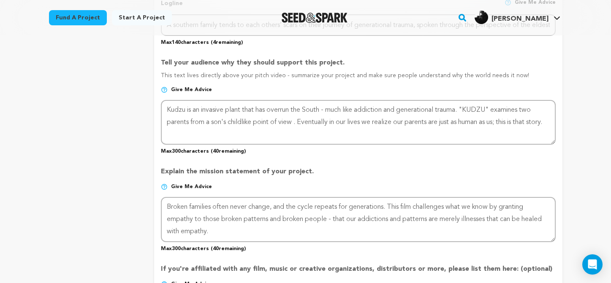
scroll to position [470, 0]
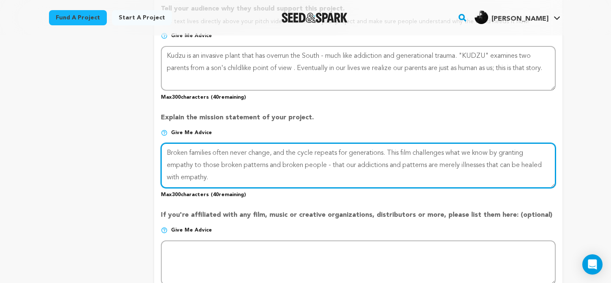
click at [280, 176] on textarea at bounding box center [358, 165] width 395 height 45
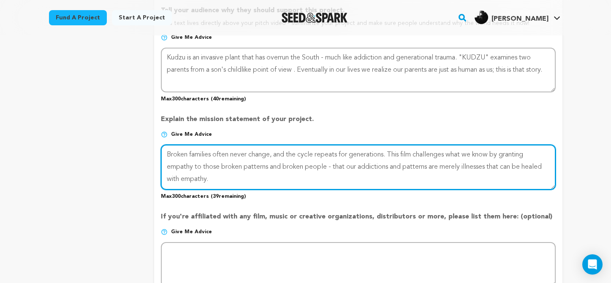
type textarea "Broken families often never change, and the cycle repeats for generations. This…"
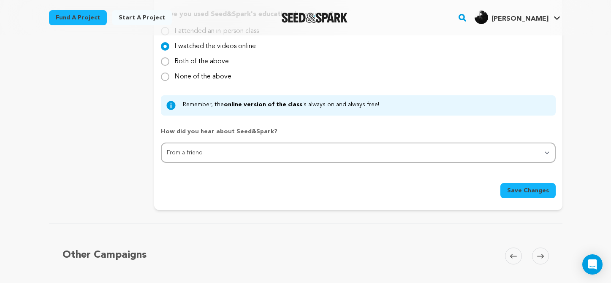
scroll to position [874, 0]
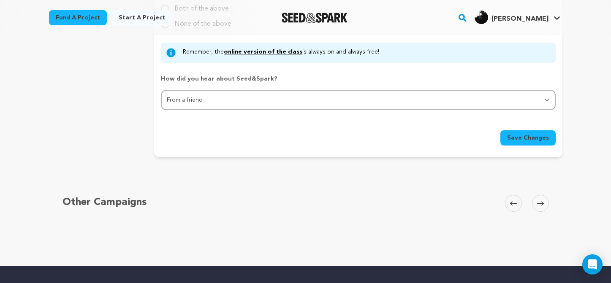
click at [540, 140] on span "Save Changes" at bounding box center [528, 138] width 42 height 8
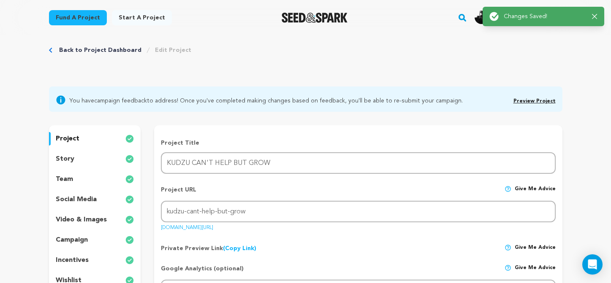
scroll to position [0, 0]
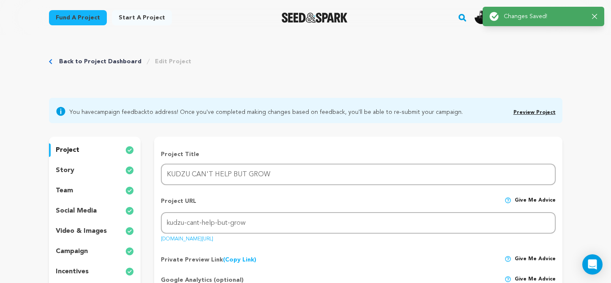
drag, startPoint x: 599, startPoint y: 19, endPoint x: 588, endPoint y: 18, distance: 11.0
click at [599, 19] on div "Success: Info: Warning: Error: Changes Saved! Close notification" at bounding box center [544, 16] width 122 height 19
click at [593, 17] on icon "button" at bounding box center [594, 16] width 5 height 5
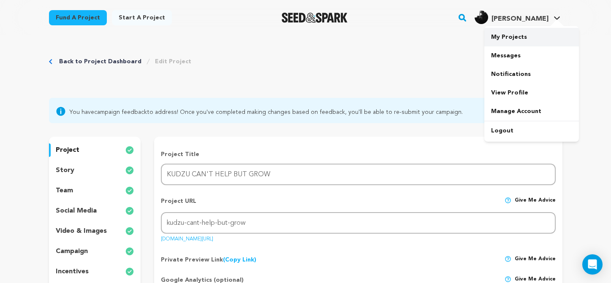
click at [534, 36] on link "My Projects" at bounding box center [532, 37] width 95 height 19
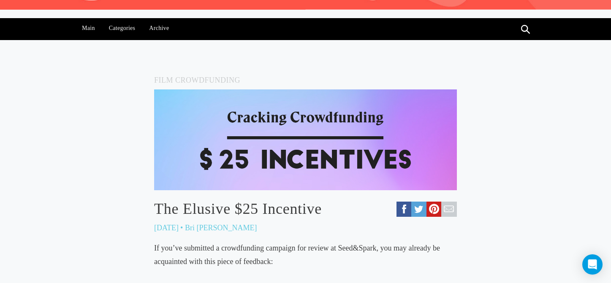
scroll to position [198, 0]
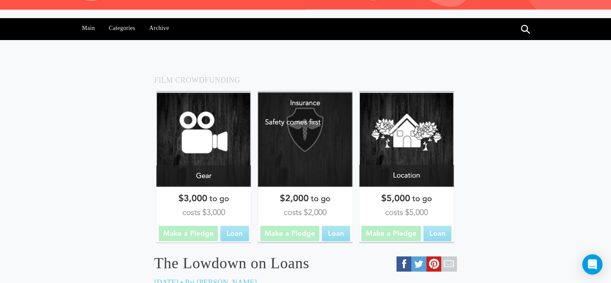
scroll to position [100, 0]
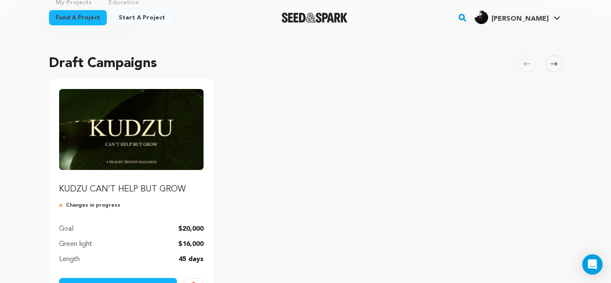
scroll to position [99, 0]
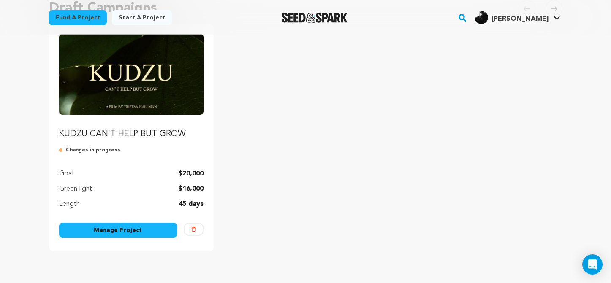
click at [139, 228] on link "Manage Project" at bounding box center [118, 230] width 118 height 15
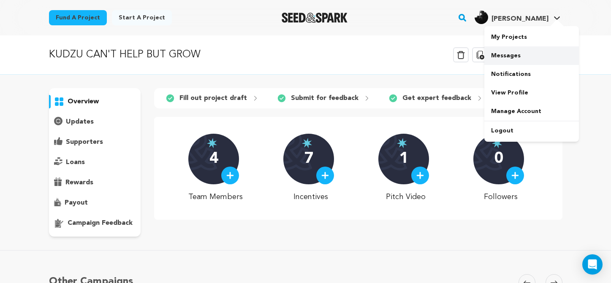
drag, startPoint x: 520, startPoint y: 47, endPoint x: 522, endPoint y: 41, distance: 6.2
click at [520, 47] on link "Messages" at bounding box center [532, 55] width 95 height 19
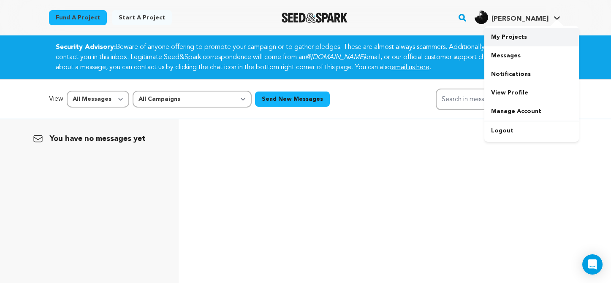
click at [535, 38] on link "My Projects" at bounding box center [532, 37] width 95 height 19
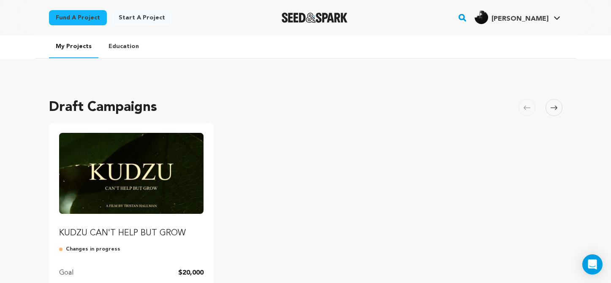
click at [122, 172] on img "Fund KUDZU CAN'T HELP BUT GROW" at bounding box center [131, 173] width 145 height 81
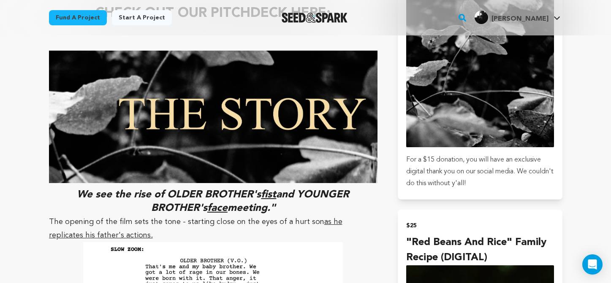
scroll to position [584, 0]
